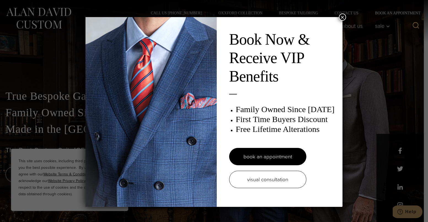
click at [331, 18] on div "Book Now & Receive VIP Benefits Family Owned Since [DATE] First Time Buyers Dis…" at bounding box center [213, 112] width 257 height 190
click at [340, 17] on button "×" at bounding box center [342, 17] width 7 height 7
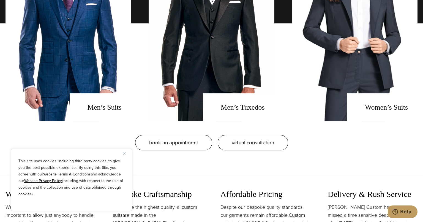
scroll to position [484, 0]
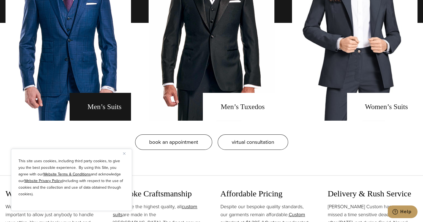
click at [88, 108] on link "men's suits" at bounding box center [69, 23] width 126 height 196
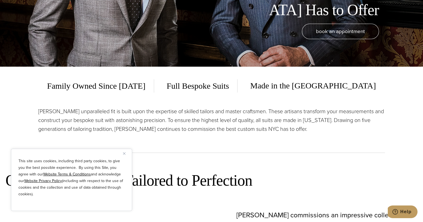
scroll to position [155, 0]
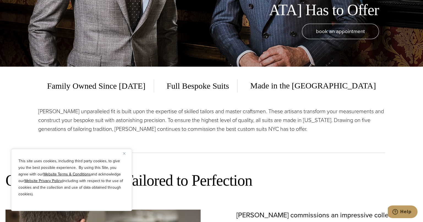
click at [128, 155] on button "Close" at bounding box center [126, 153] width 7 height 7
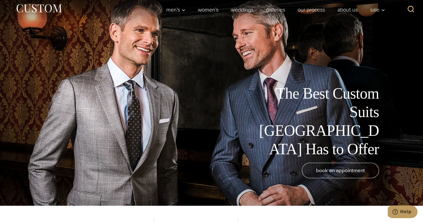
scroll to position [0, 0]
